Goal: Information Seeking & Learning: Learn about a topic

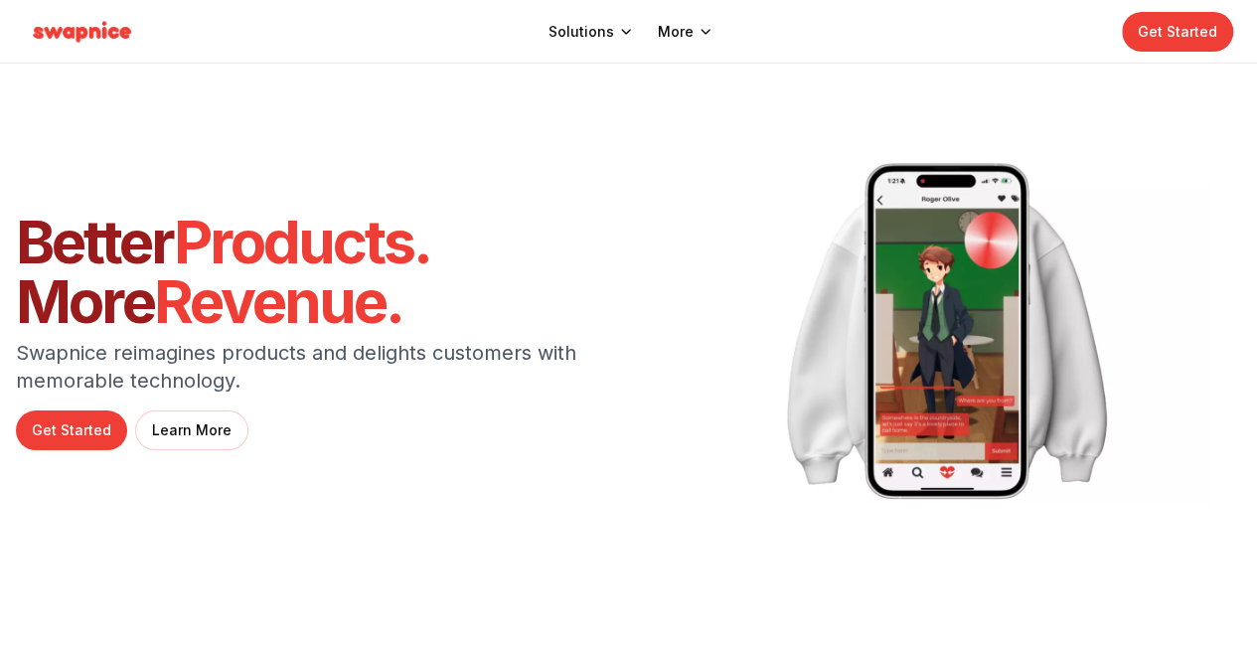
click at [704, 197] on img at bounding box center [947, 331] width 527 height 345
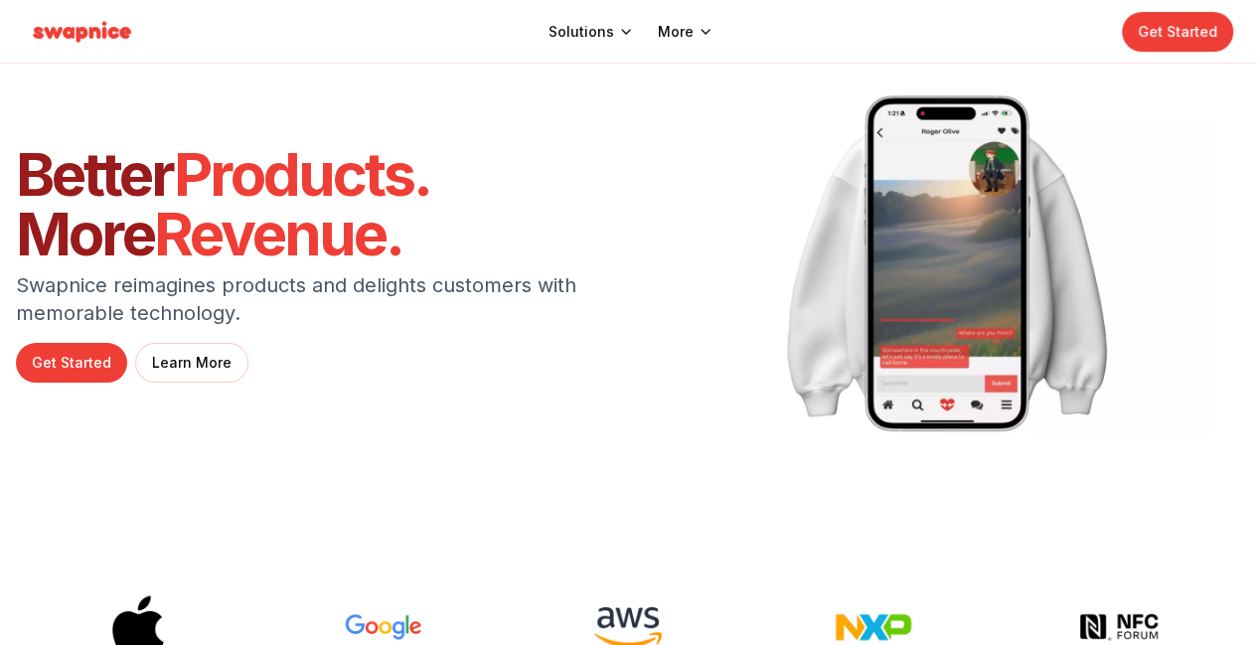
scroll to position [99, 0]
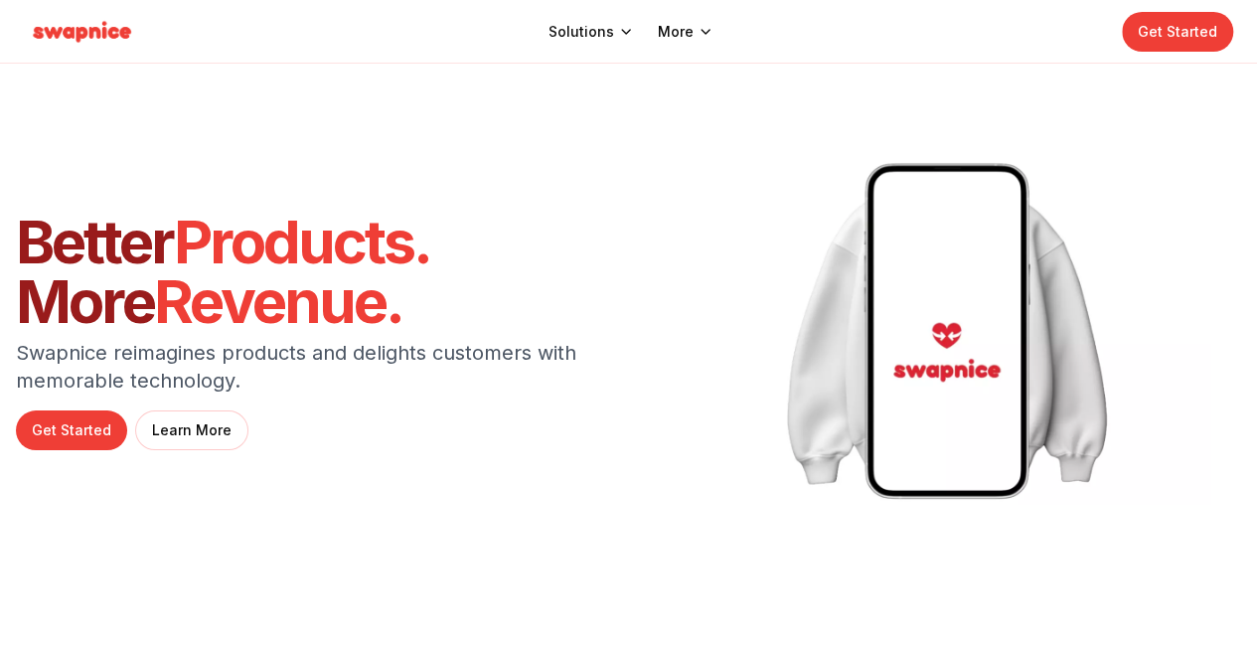
click at [746, 126] on section "Better Products. More Revenue. Swapnice reimagines products and delights custom…" at bounding box center [628, 332] width 1257 height 536
